Goal: Information Seeking & Learning: Learn about a topic

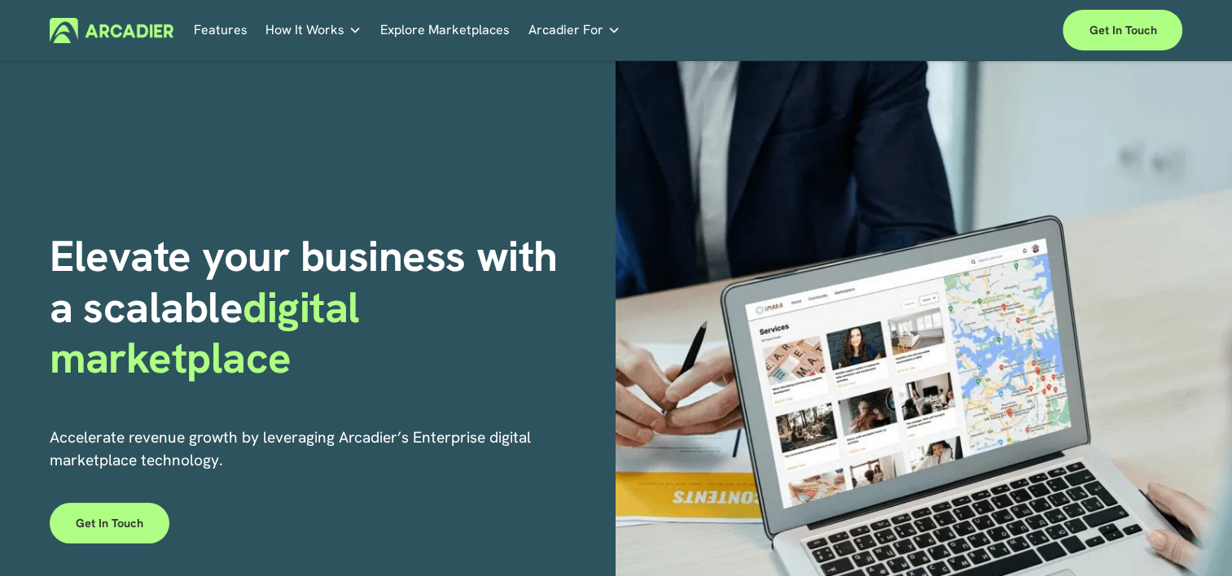
click at [0, 0] on link "Auto Parts We streamline and improve operations through our Auto Parts market p…" at bounding box center [0, 0] width 0 height 0
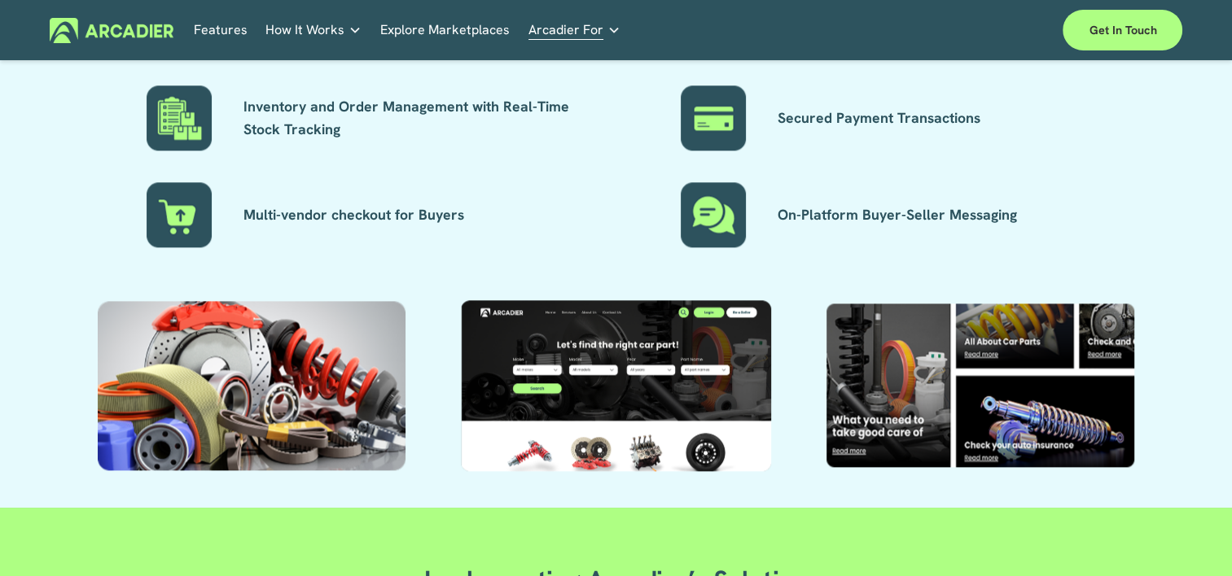
scroll to position [1612, 0]
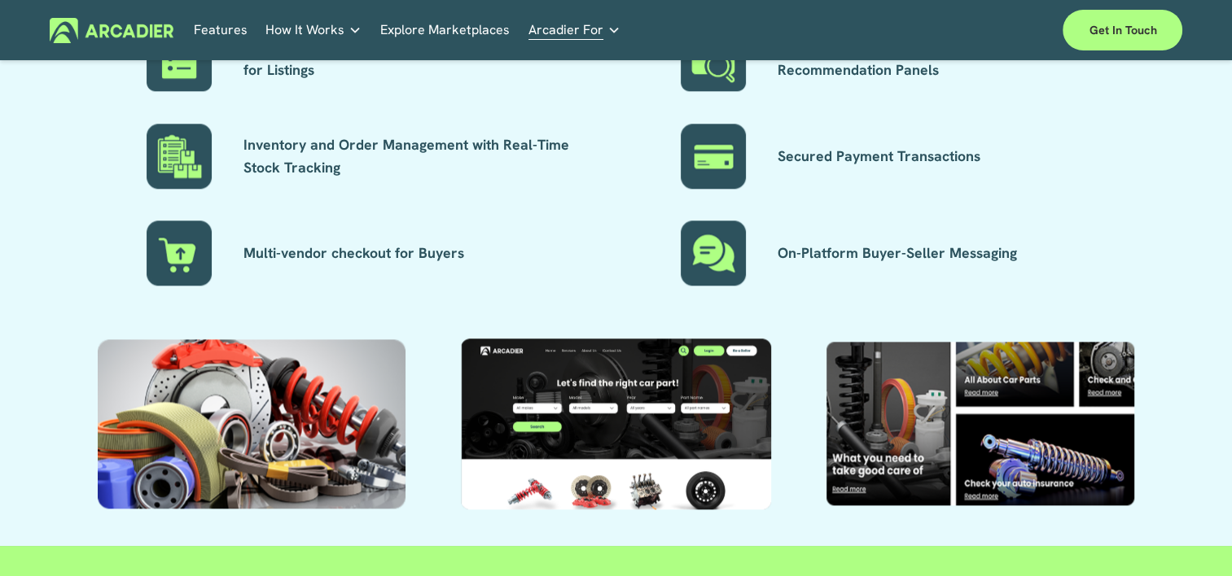
click at [870, 431] on div at bounding box center [979, 424] width 308 height 164
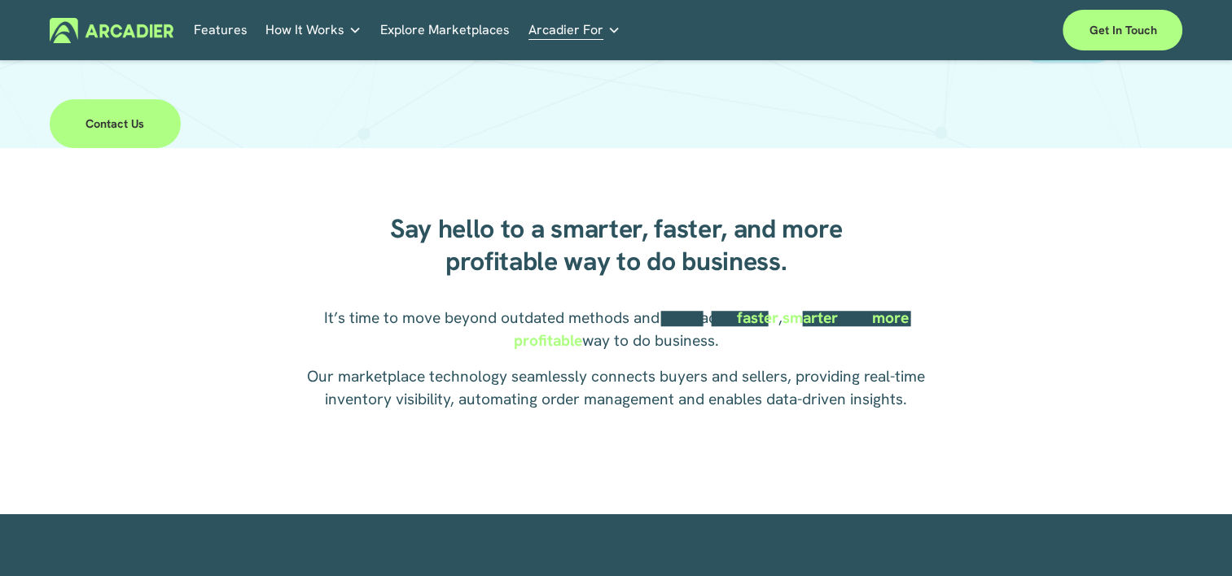
scroll to position [570, 0]
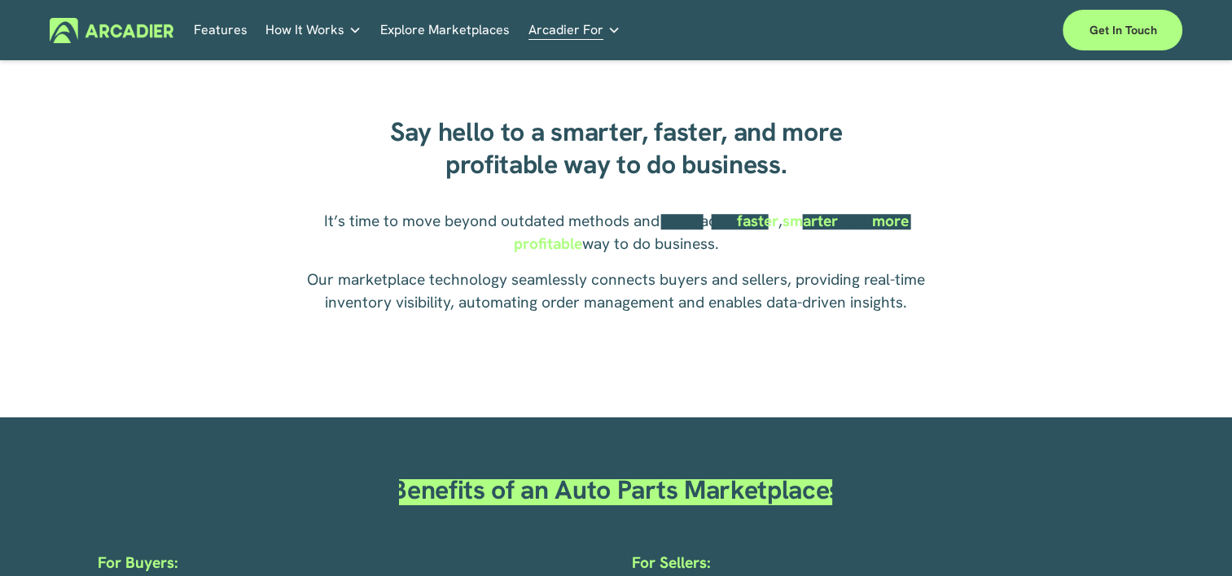
click at [889, 234] on strong "more profitable" at bounding box center [713, 232] width 399 height 43
drag, startPoint x: 737, startPoint y: 219, endPoint x: 723, endPoint y: 219, distance: 13.8
click at [737, 219] on strong "faster" at bounding box center [758, 221] width 42 height 20
drag, startPoint x: 720, startPoint y: 219, endPoint x: 912, endPoint y: 225, distance: 192.2
click at [912, 225] on p "It’s time to move beyond outdated methods and embrace a faster , smarter , and …" at bounding box center [616, 233] width 648 height 46
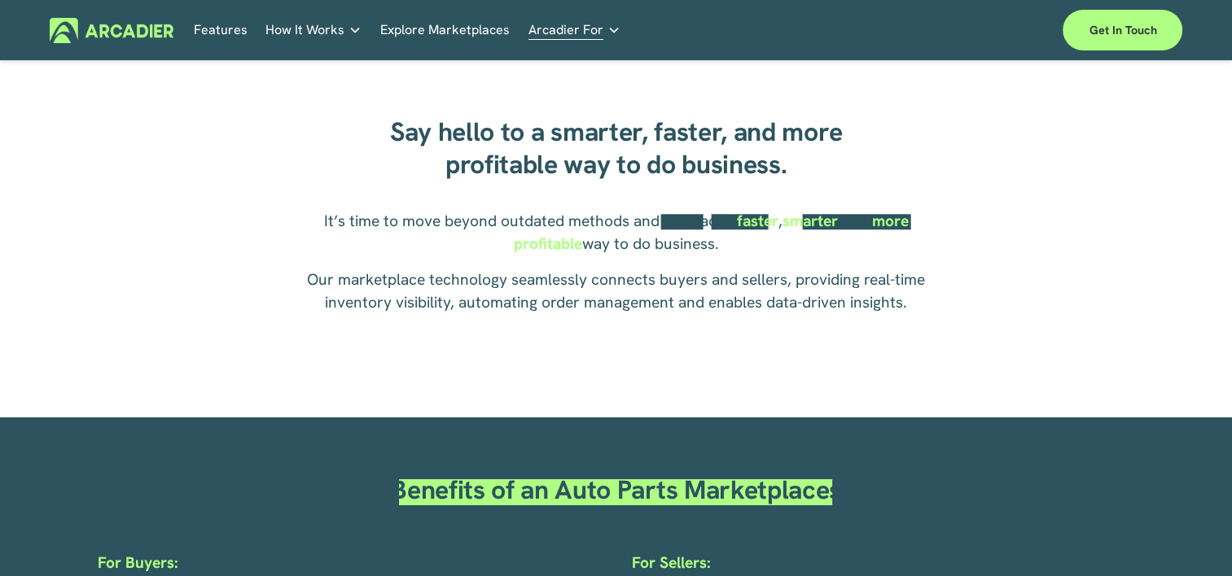
drag, startPoint x: 912, startPoint y: 225, endPoint x: 723, endPoint y: 273, distance: 194.9
click at [794, 295] on p "Our marketplace technology seamlessly connects buyers and sellers, providing re…" at bounding box center [616, 292] width 648 height 46
click at [648, 256] on p "It’s time to move beyond outdated methods and embrace a faster , smarter , and …" at bounding box center [616, 233] width 648 height 46
drag, startPoint x: 663, startPoint y: 222, endPoint x: 924, endPoint y: 221, distance: 261.3
click at [924, 221] on p "It’s time to move beyond outdated methods and embrace a faster , smarter , and …" at bounding box center [616, 233] width 648 height 46
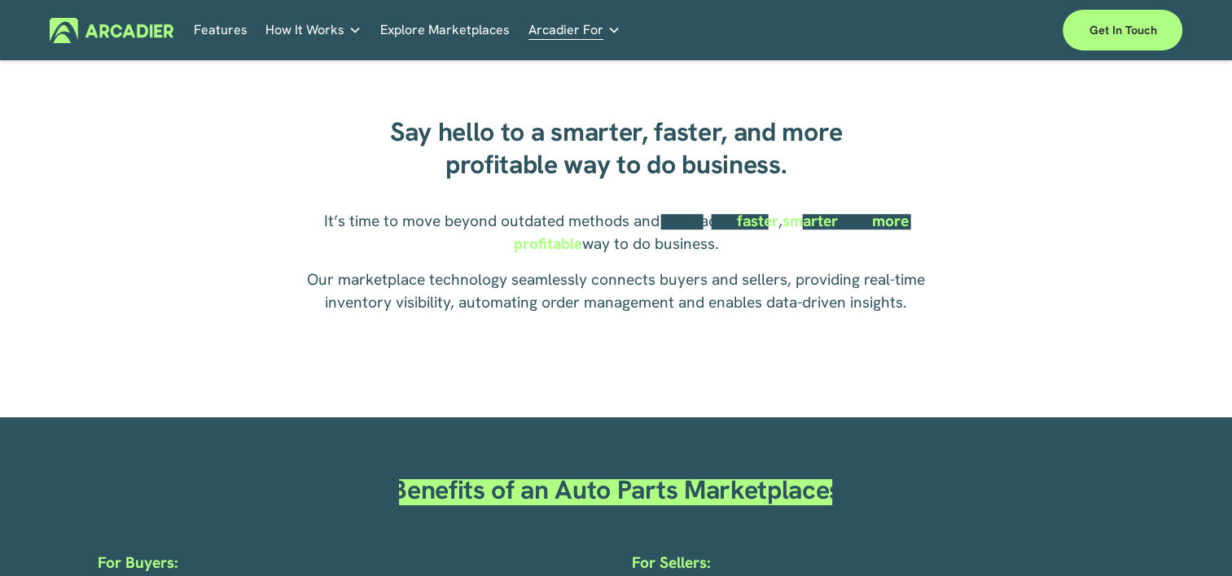
drag, startPoint x: 924, startPoint y: 221, endPoint x: 872, endPoint y: 286, distance: 82.8
click at [872, 286] on p "Our marketplace technology seamlessly connects buyers and sellers, providing re…" at bounding box center [616, 292] width 648 height 46
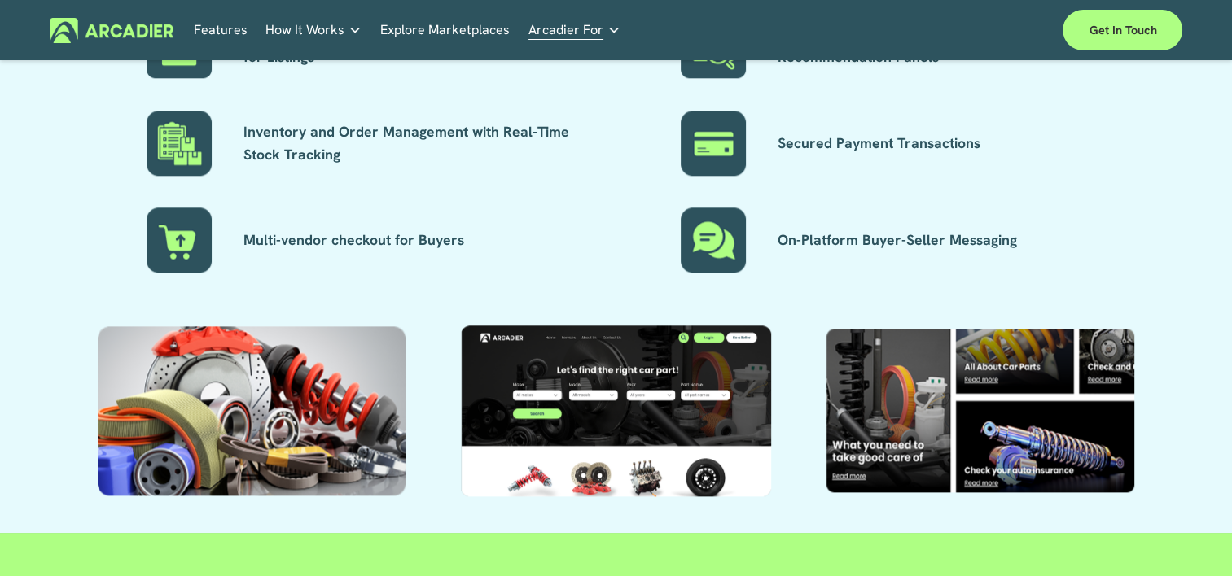
scroll to position [1628, 0]
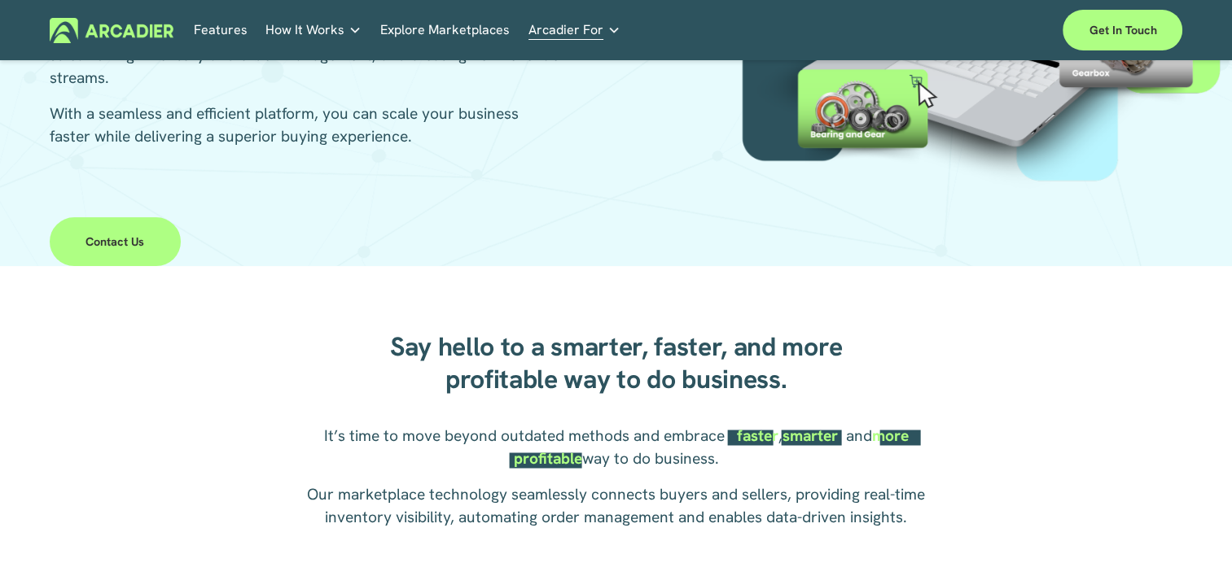
scroll to position [472, 0]
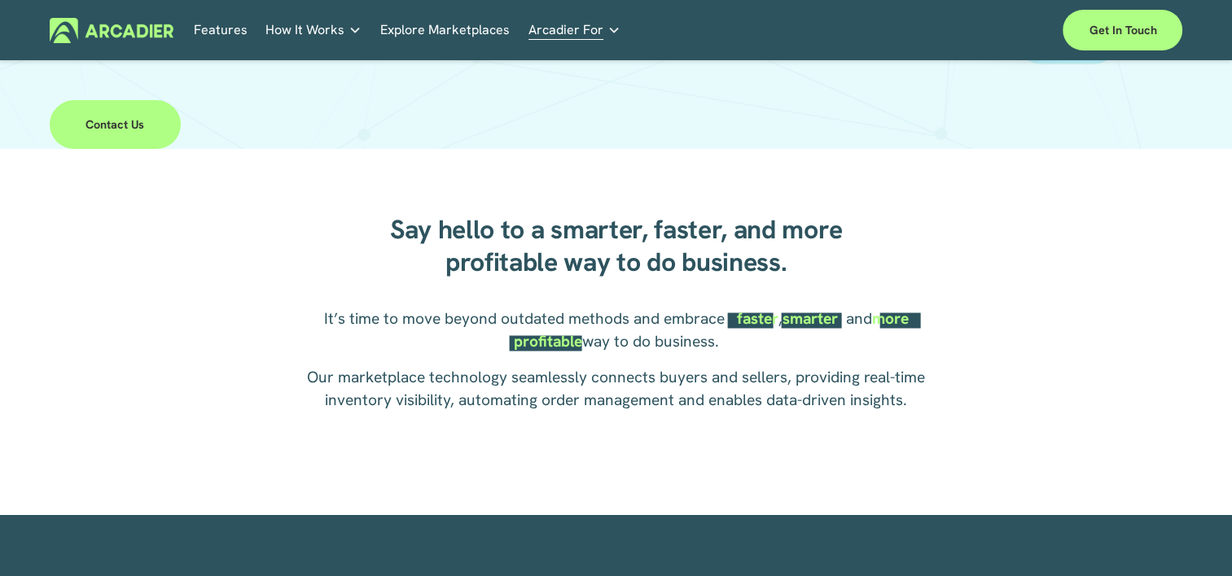
click at [969, 305] on div "Say hello to a smarter, faster, and more profitable way to do business. It’s ti…" at bounding box center [616, 332] width 1232 height 292
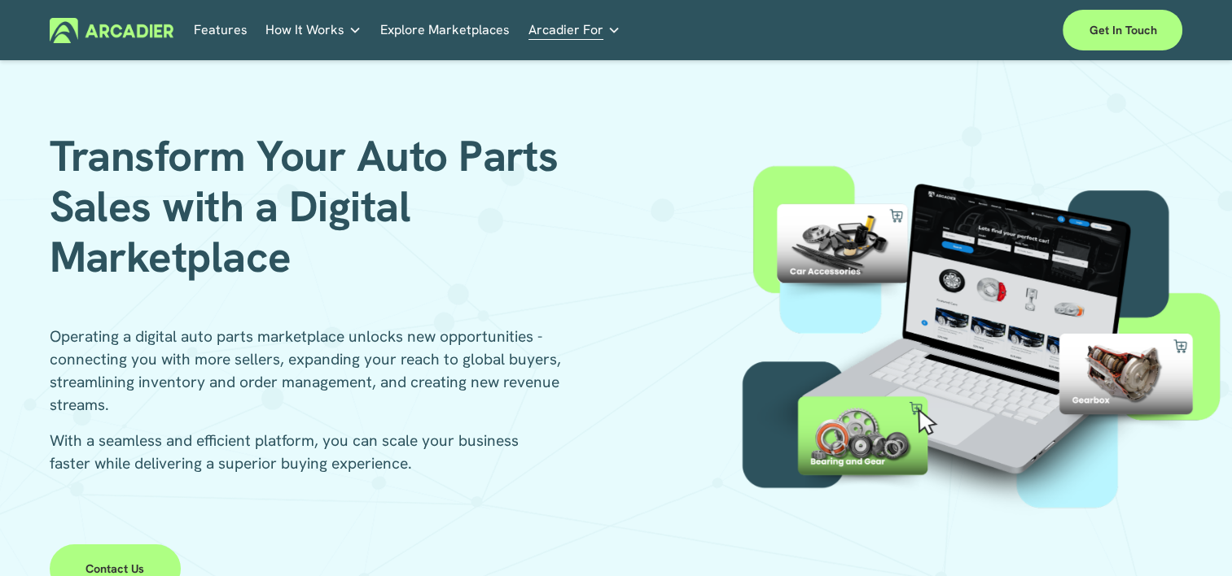
scroll to position [0, 0]
